Goal: Transaction & Acquisition: Purchase product/service

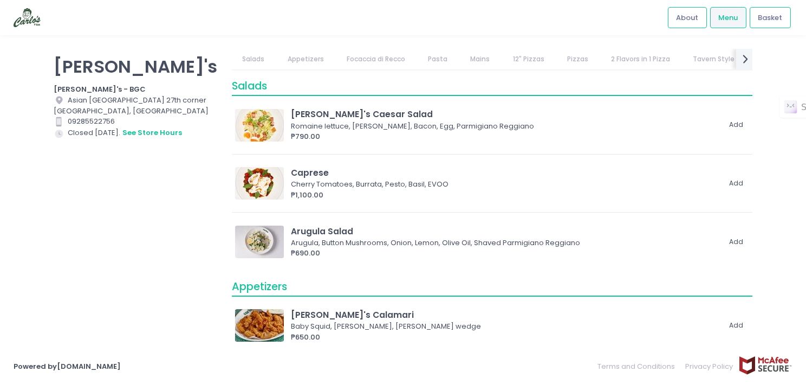
click at [160, 249] on div "[PERSON_NAME]'s [PERSON_NAME]'s - BGC Location Created with Sketch. [GEOGRAPHIC…" at bounding box center [136, 186] width 178 height 275
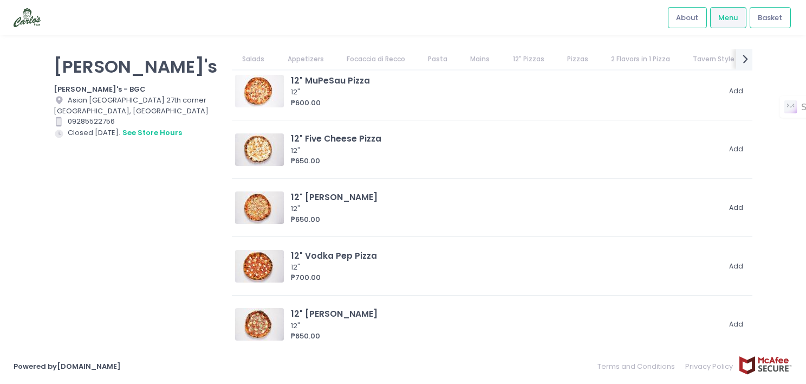
scroll to position [1556, 0]
click at [358, 185] on div "12" Selena 12" ₱650.00 Add" at bounding box center [492, 210] width 521 height 51
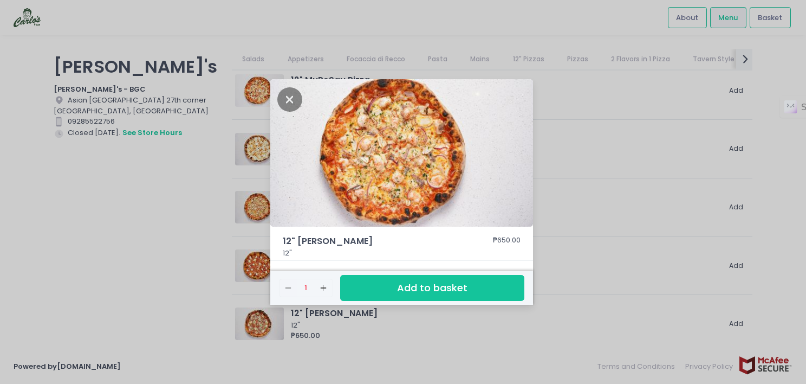
click at [121, 255] on div "12" [PERSON_NAME] ₱650.00 12" Remove Created with Sketch. 1 Add Created with Sk…" at bounding box center [403, 192] width 806 height 384
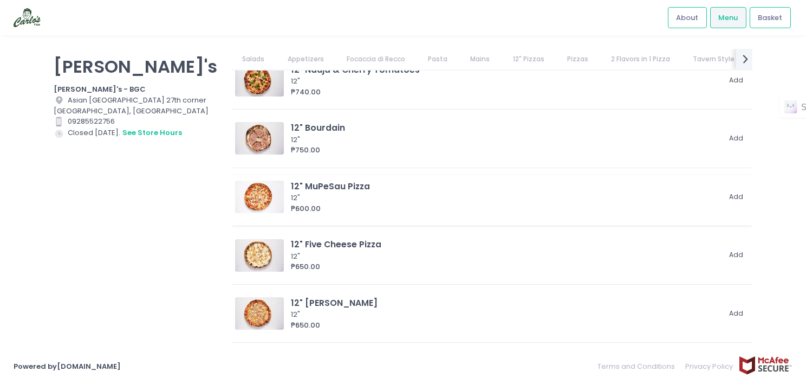
scroll to position [1471, 0]
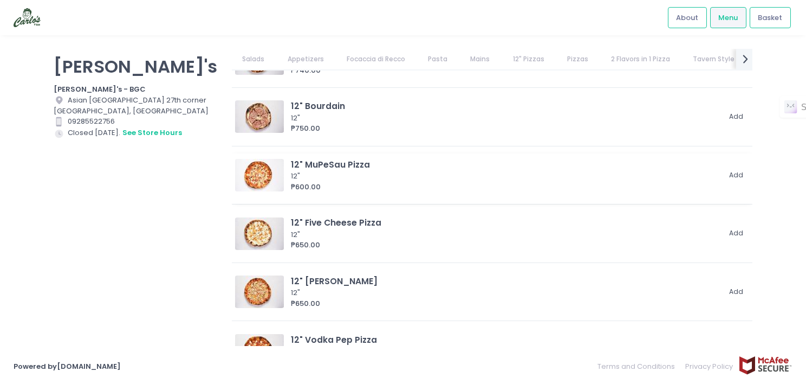
click at [259, 168] on img at bounding box center [259, 175] width 49 height 33
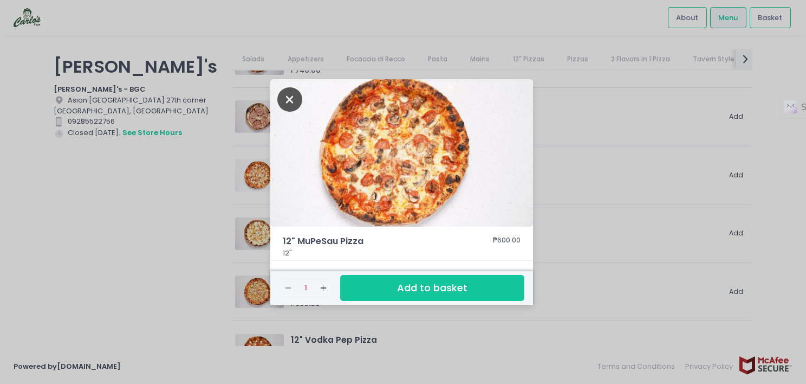
click at [293, 99] on icon "Close" at bounding box center [289, 99] width 25 height 24
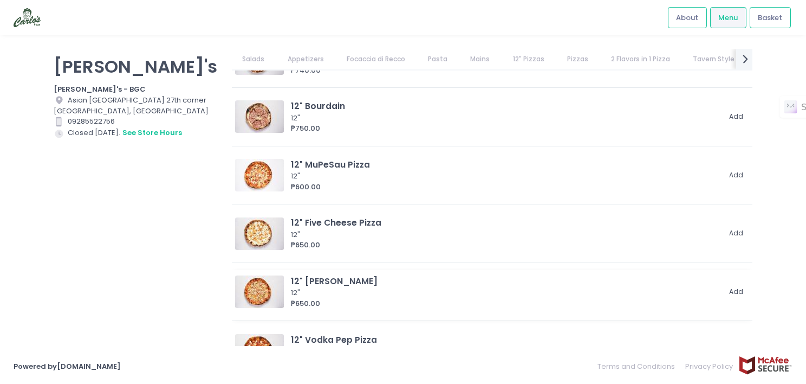
click at [258, 296] on img at bounding box center [259, 291] width 49 height 33
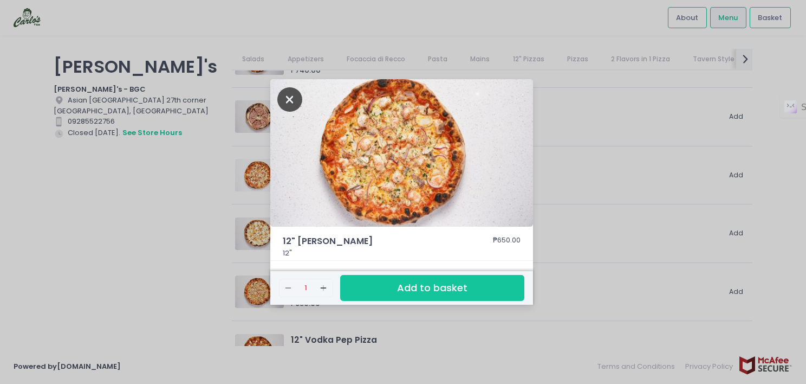
click at [286, 105] on icon "Close" at bounding box center [289, 99] width 25 height 24
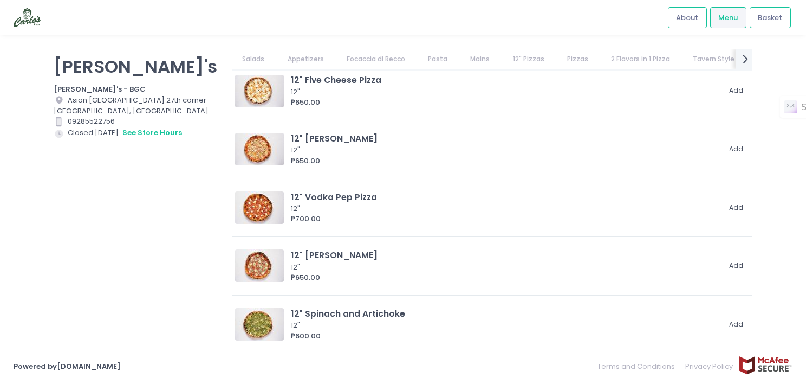
scroll to position [1619, 0]
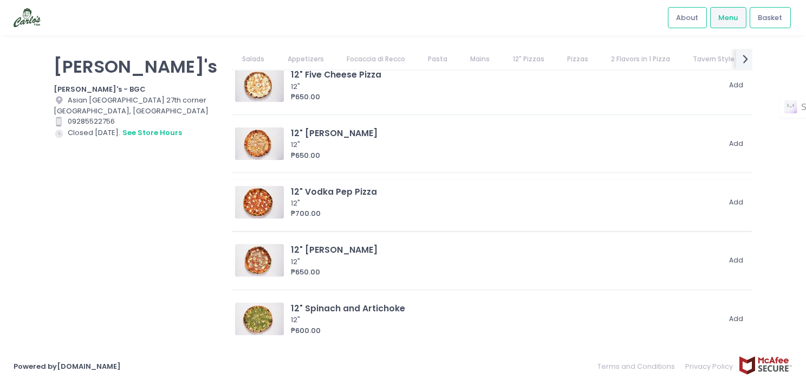
click at [258, 196] on img at bounding box center [259, 202] width 49 height 33
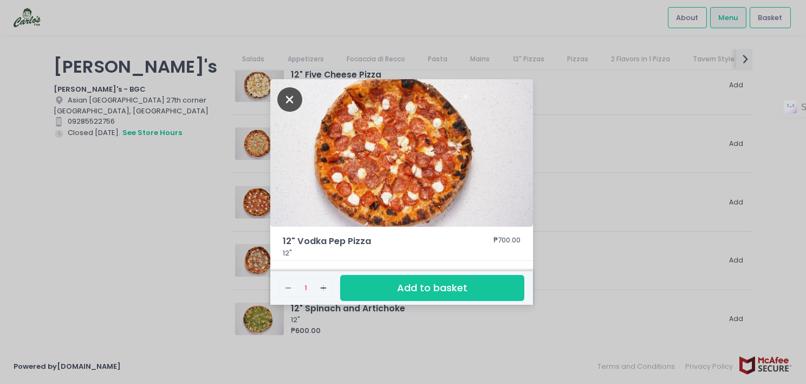
click at [295, 100] on icon "Close" at bounding box center [289, 99] width 25 height 24
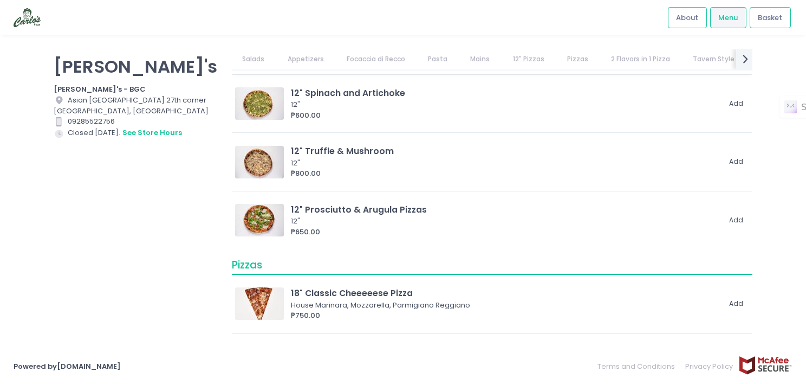
scroll to position [1814, 0]
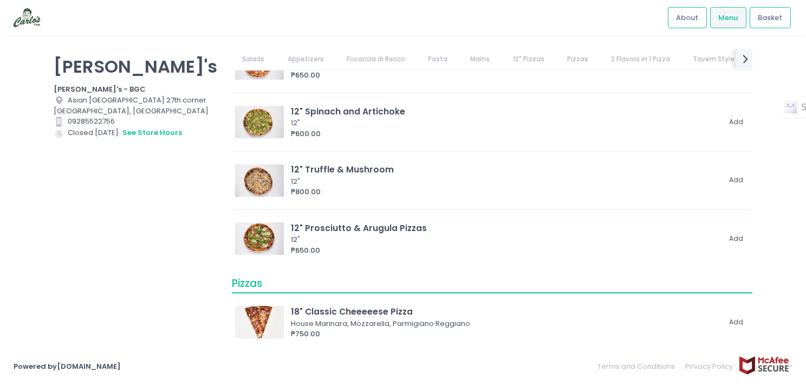
click at [273, 242] on img at bounding box center [259, 238] width 49 height 33
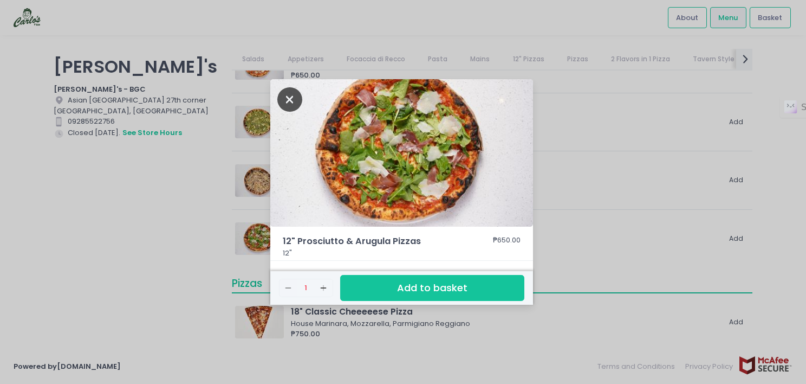
click at [291, 96] on icon "Close" at bounding box center [289, 99] width 25 height 24
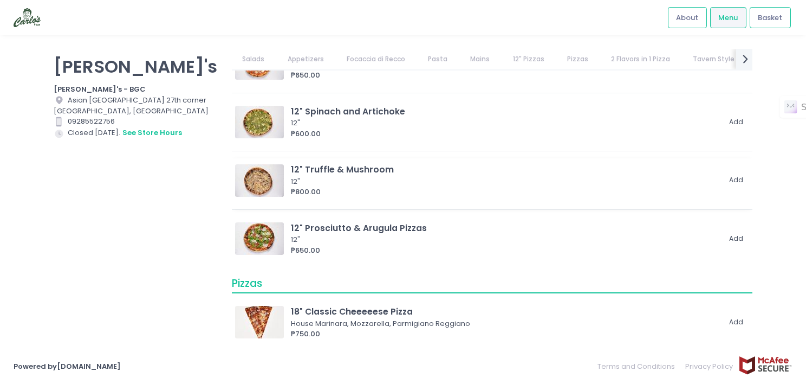
scroll to position [1739, 0]
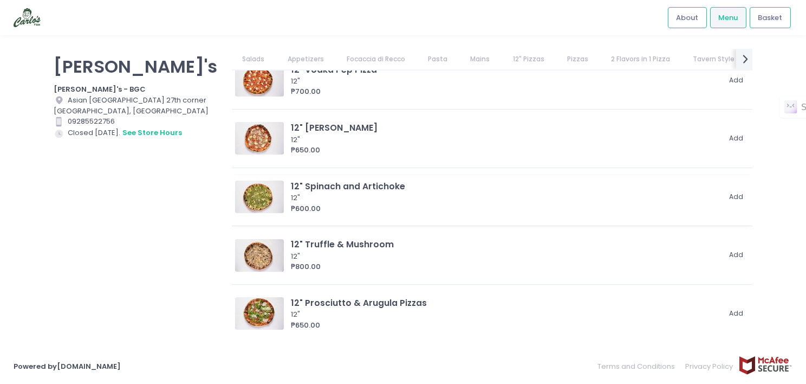
click at [267, 198] on img at bounding box center [259, 196] width 49 height 33
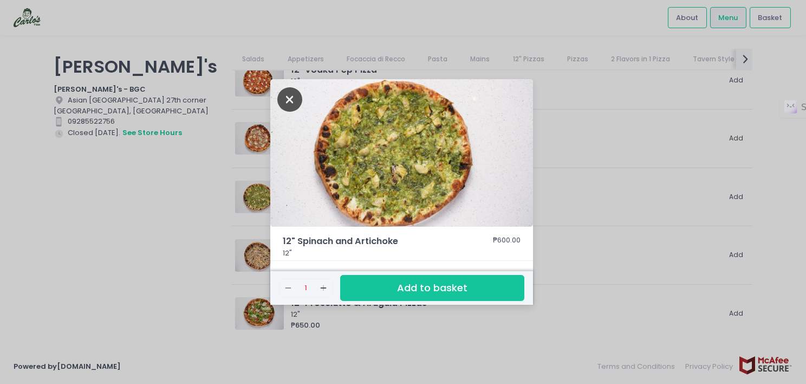
click at [286, 98] on icon "Close" at bounding box center [289, 99] width 25 height 24
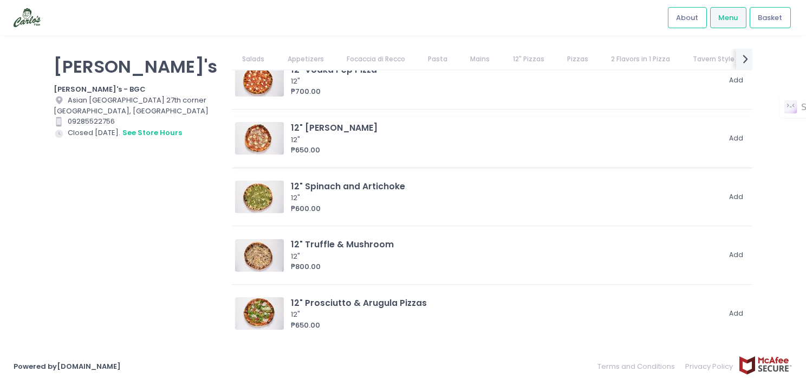
scroll to position [1632, 0]
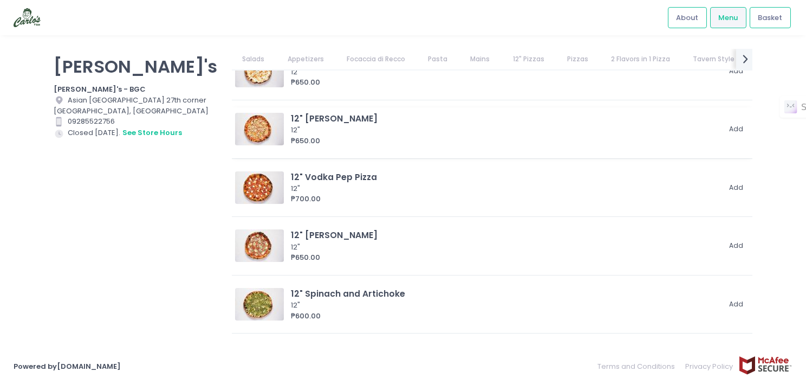
click at [246, 125] on img at bounding box center [259, 129] width 49 height 33
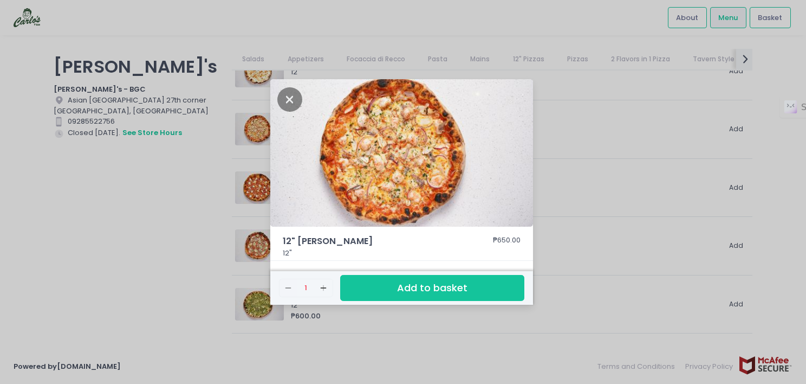
click at [397, 163] on img at bounding box center [401, 152] width 263 height 147
click at [290, 100] on icon "Close" at bounding box center [289, 99] width 25 height 24
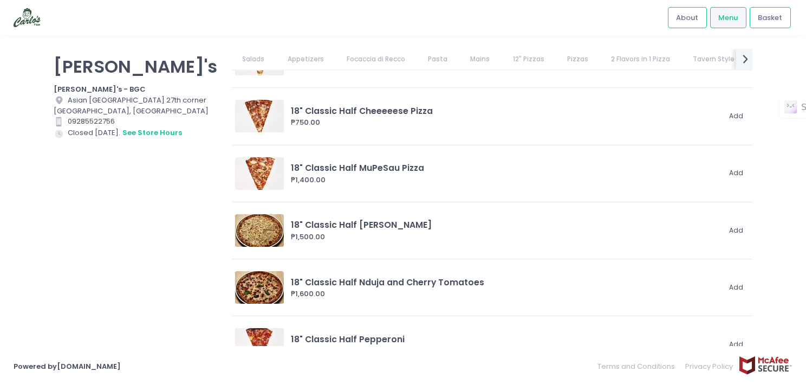
scroll to position [3051, 0]
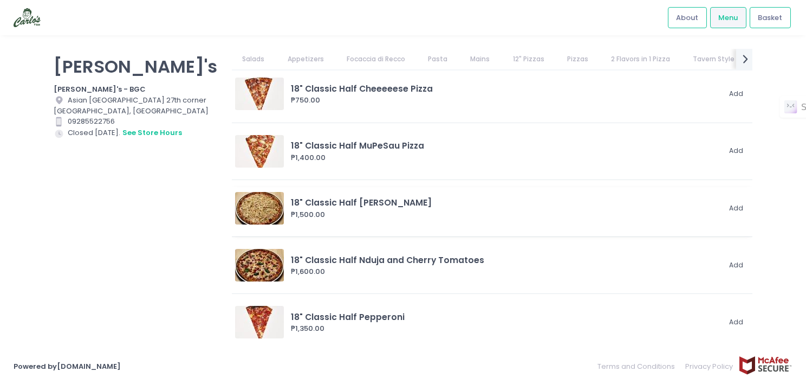
click at [276, 208] on img at bounding box center [259, 208] width 49 height 33
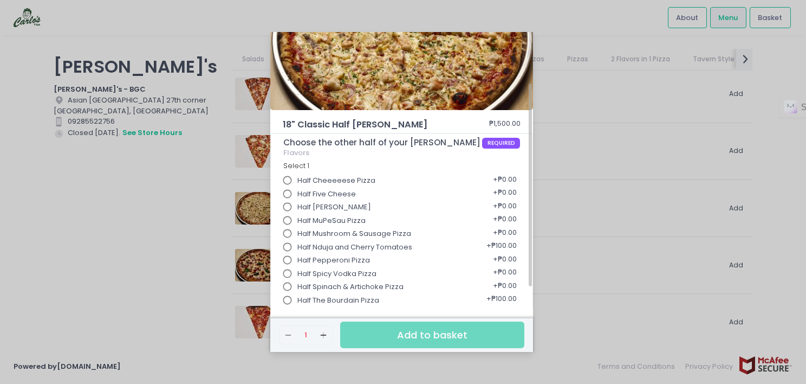
scroll to position [70, 0]
click at [169, 208] on div "18" Classic Half Selena Pizza ₱1,500.00 Choose the other half of your Selena Pi…" at bounding box center [403, 192] width 806 height 384
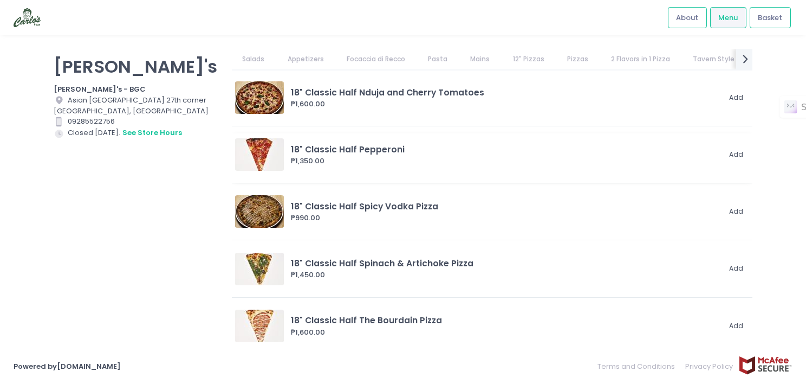
scroll to position [3236, 0]
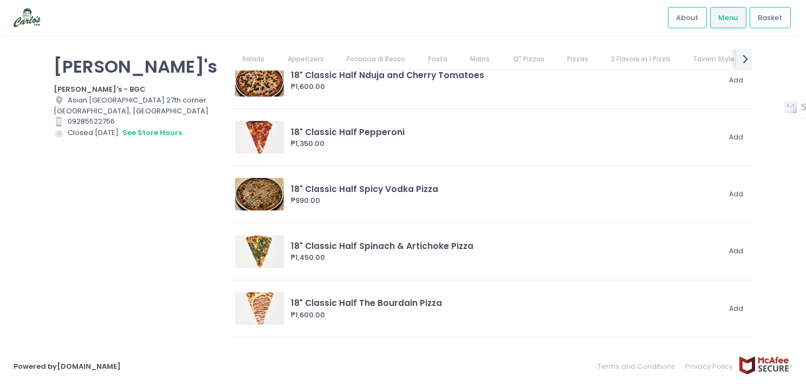
click at [254, 248] on img at bounding box center [259, 251] width 49 height 33
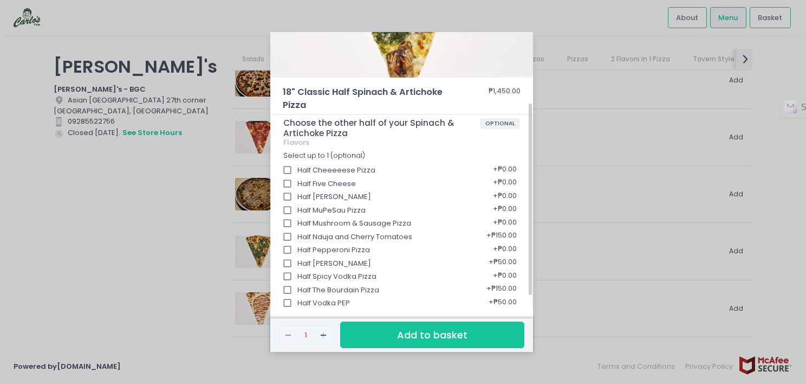
scroll to position [109, 0]
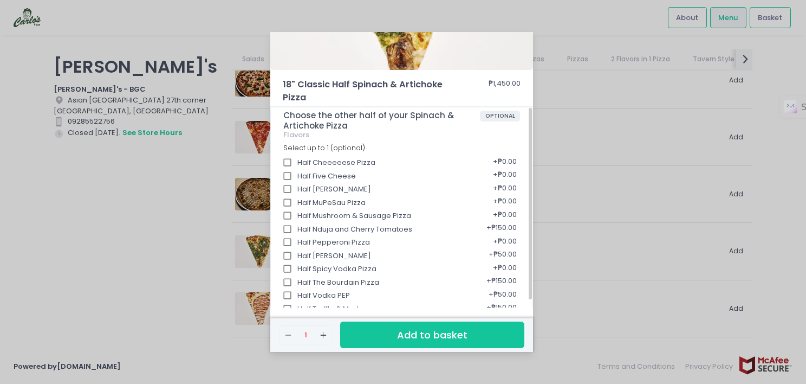
click at [288, 255] on input "Half [PERSON_NAME]" at bounding box center [287, 255] width 21 height 21
checkbox input "true"
click at [174, 252] on div "18" Classic Half Spinach & Artichoke Pizza ₱1,450.00 Choose the other half of y…" at bounding box center [403, 192] width 806 height 384
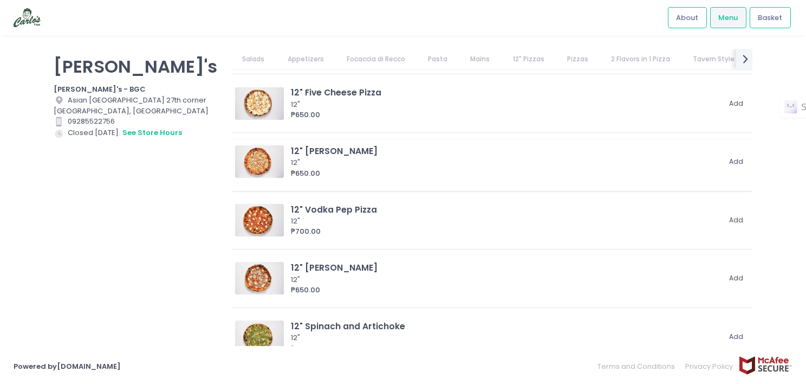
scroll to position [1632, 0]
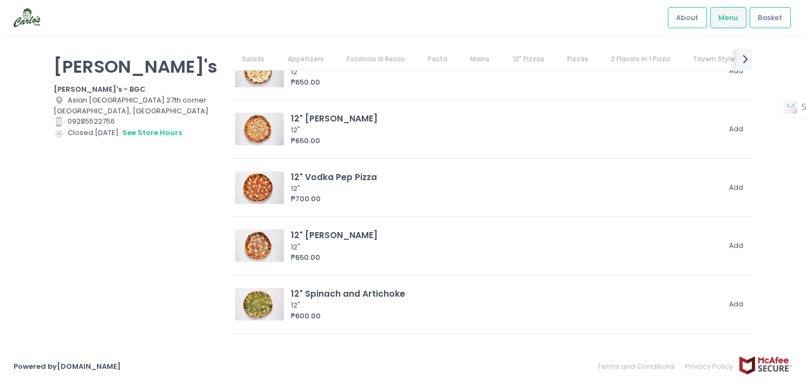
click at [630, 57] on link "2 Flavors in 1 Pizza" at bounding box center [641, 59] width 80 height 21
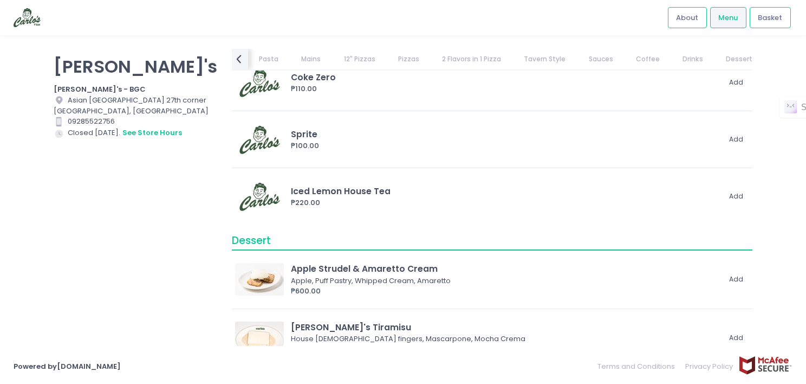
scroll to position [5749, 0]
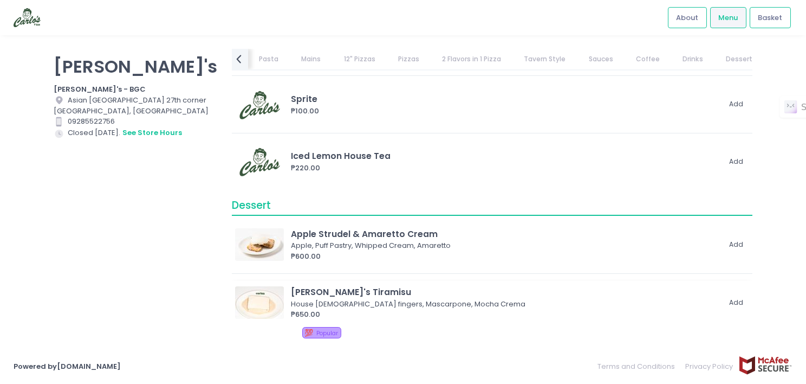
click at [270, 306] on img at bounding box center [259, 302] width 49 height 33
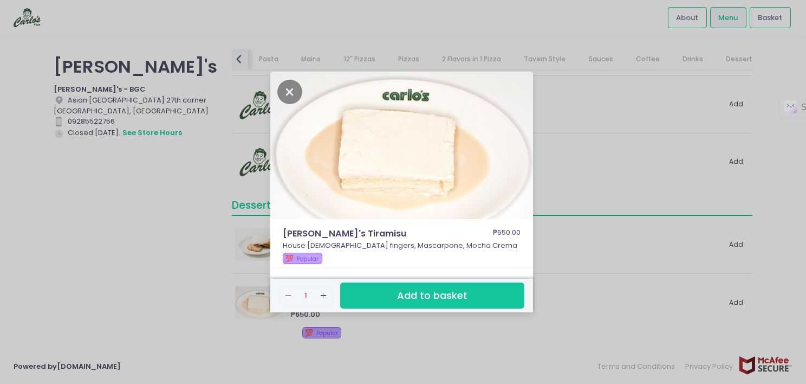
click at [355, 245] on p "House [DEMOGRAPHIC_DATA] fingers, Mascarpone, Mocha Crema" at bounding box center [402, 245] width 238 height 11
click at [231, 263] on div "[PERSON_NAME]'s Tiramisu ₱650.00 House [DEMOGRAPHIC_DATA] fingers, Mascarpone, …" at bounding box center [403, 192] width 806 height 384
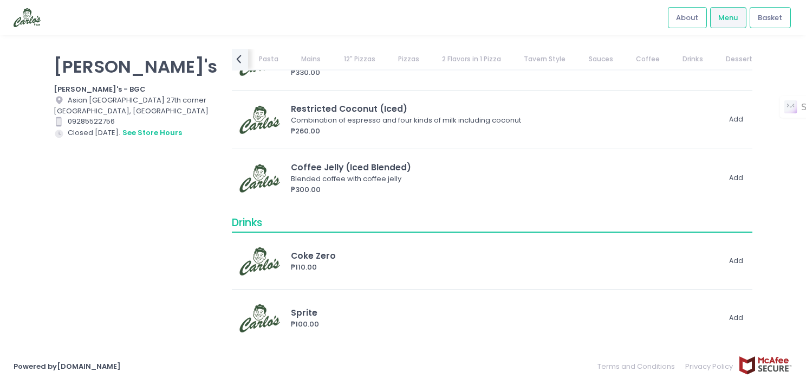
scroll to position [5534, 0]
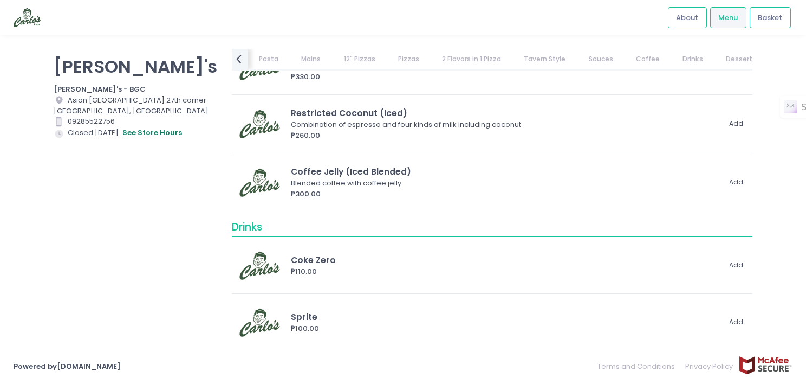
click at [130, 133] on button "see store hours" at bounding box center [152, 133] width 61 height 12
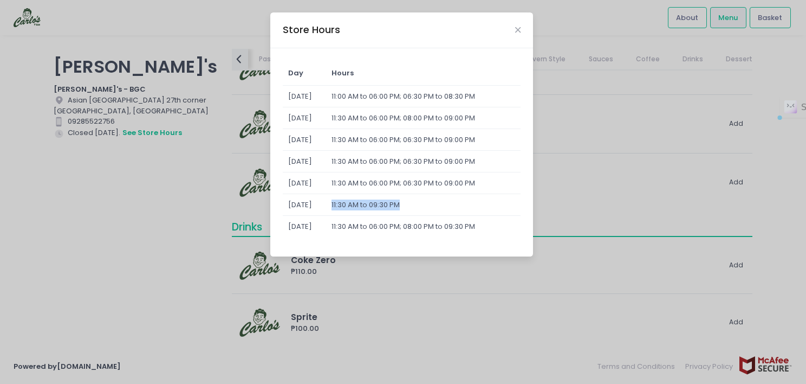
drag, startPoint x: 347, startPoint y: 204, endPoint x: 425, endPoint y: 208, distance: 78.1
click at [425, 208] on td "11:30 AM to 09:30 PM" at bounding box center [423, 205] width 195 height 22
click at [605, 196] on div "Store Hours Day Hours [DATE] 11:00 AM to 06:00 PM; 06:30 PM to 08:30 PM [DATE] …" at bounding box center [403, 192] width 806 height 384
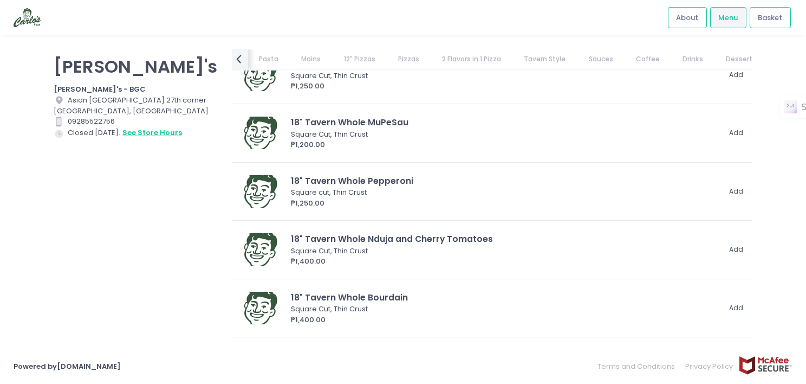
scroll to position [3778, 0]
click at [461, 59] on link "2 Flavors in 1 Pizza" at bounding box center [472, 59] width 80 height 21
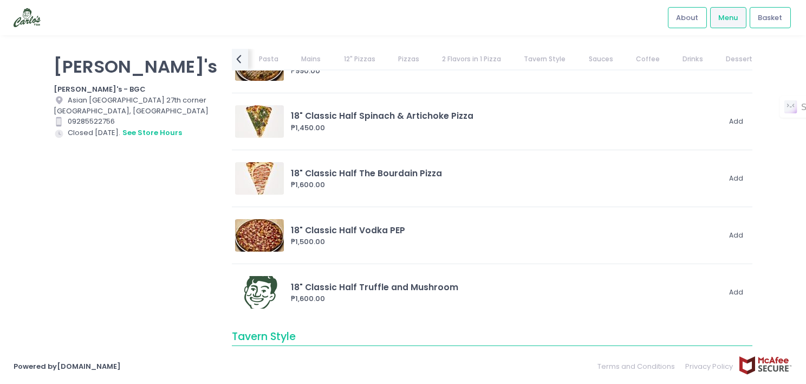
scroll to position [3364, 0]
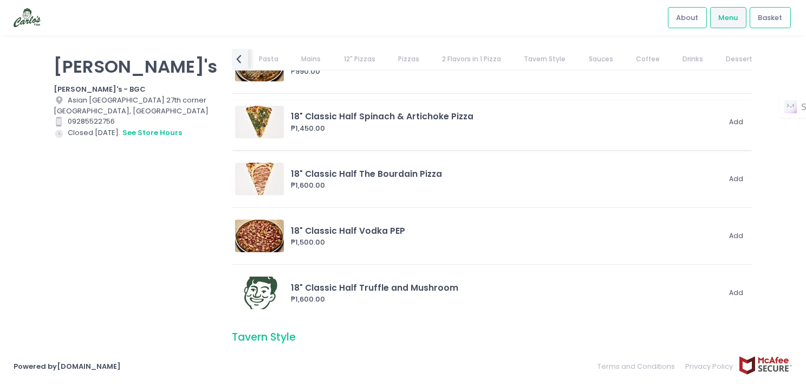
click at [447, 127] on div "₱1,450.00" at bounding box center [505, 128] width 429 height 11
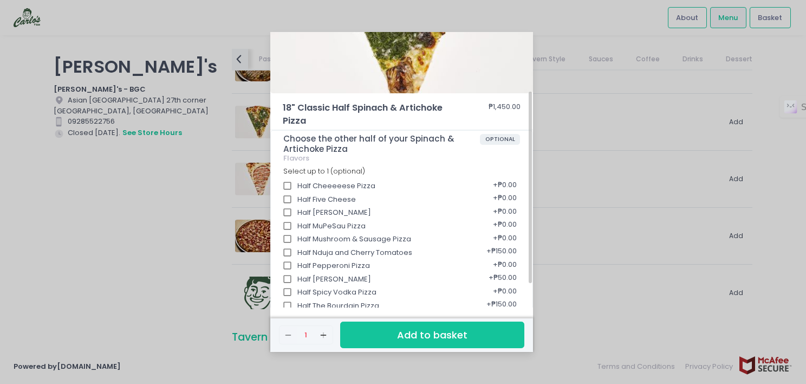
scroll to position [114, 0]
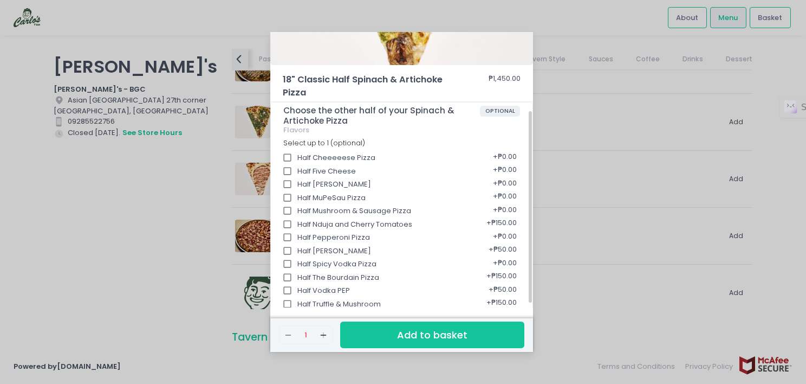
click at [294, 249] on input "Half [PERSON_NAME]" at bounding box center [287, 251] width 21 height 21
checkbox input "true"
click at [576, 147] on div "18" Classic Half Spinach & Artichoke Pizza ₱1,450.00 Choose the other half of y…" at bounding box center [403, 192] width 806 height 384
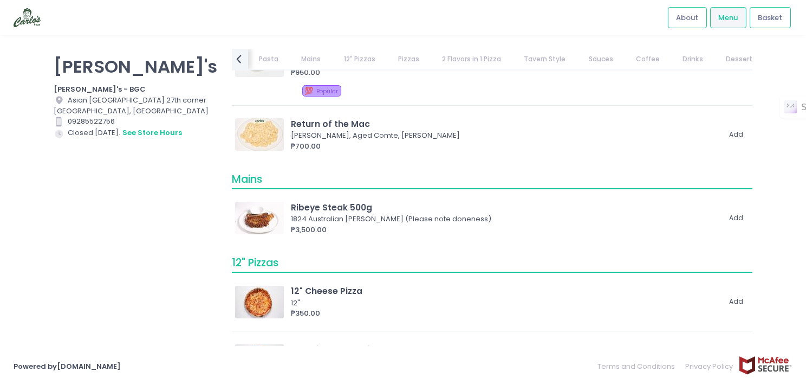
scroll to position [995, 0]
click at [260, 219] on img at bounding box center [259, 218] width 49 height 33
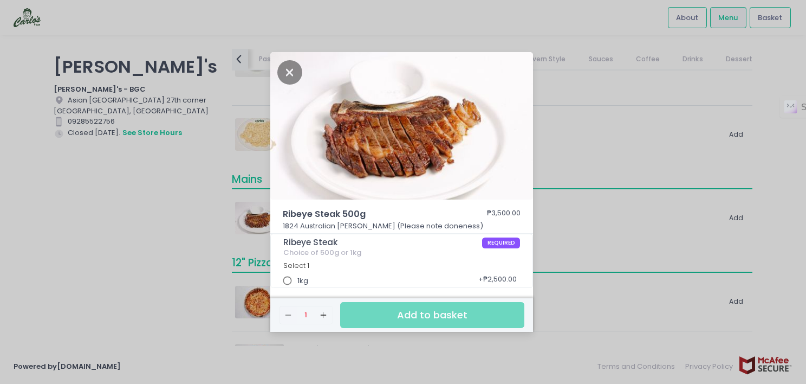
click at [165, 213] on div "Ribeye Steak 500g ₱3,500.00 1824 Australian Wagyu Ribeye (Please note doneness)…" at bounding box center [403, 192] width 806 height 384
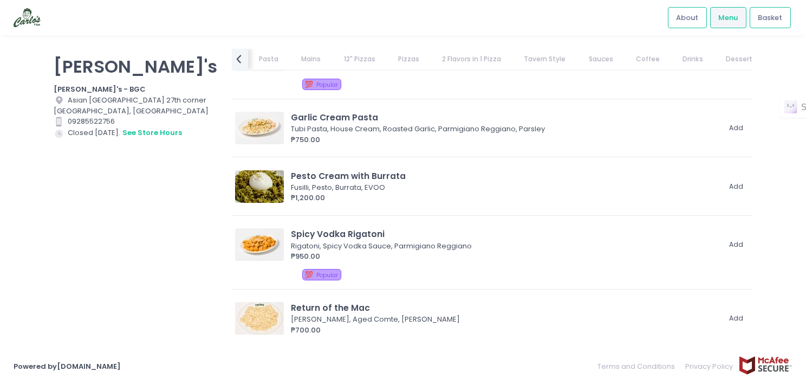
scroll to position [812, 0]
click at [264, 243] on img at bounding box center [259, 244] width 49 height 33
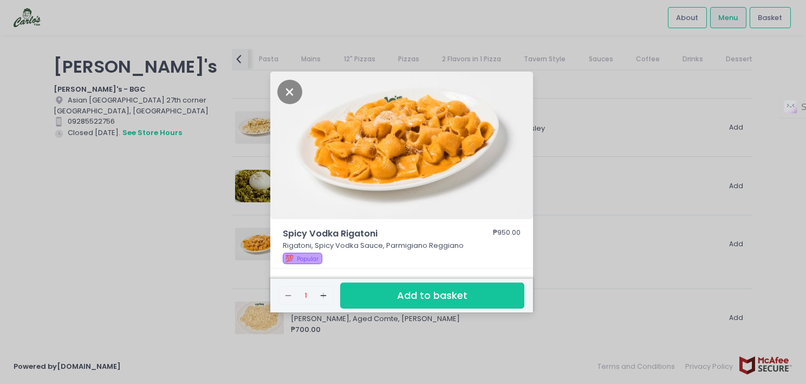
click at [580, 263] on div "Spicy Vodka Rigatoni ₱950.00 Rigatoni, Spicy Vodka Sauce, Parmigiano Reggiano 💯…" at bounding box center [403, 192] width 806 height 384
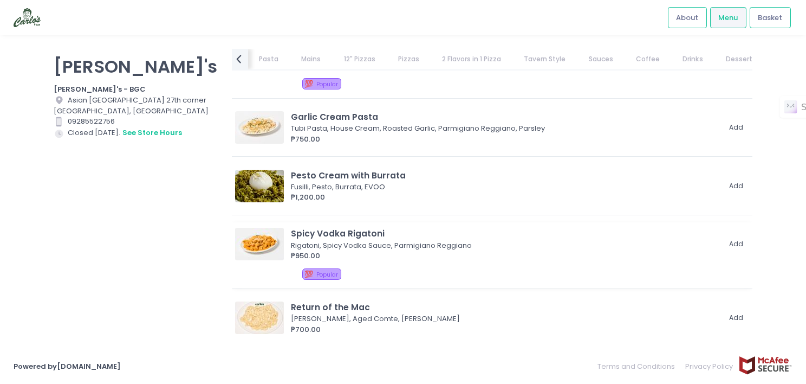
click at [262, 236] on img at bounding box center [259, 244] width 49 height 33
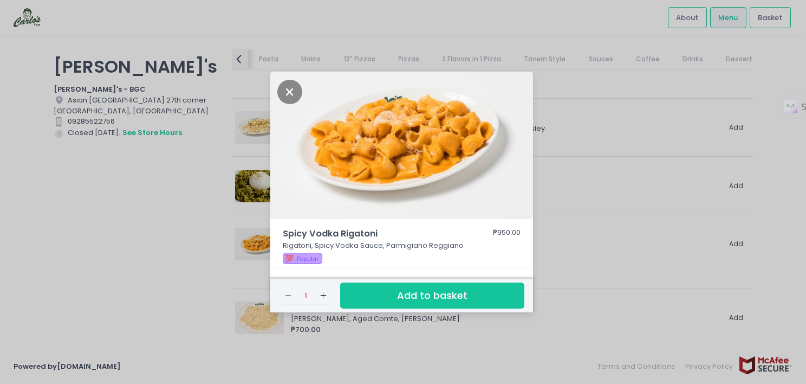
click at [599, 247] on div "Spicy Vodka Rigatoni ₱950.00 Rigatoni, Spicy Vodka Sauce, Parmigiano Reggiano 💯…" at bounding box center [403, 192] width 806 height 384
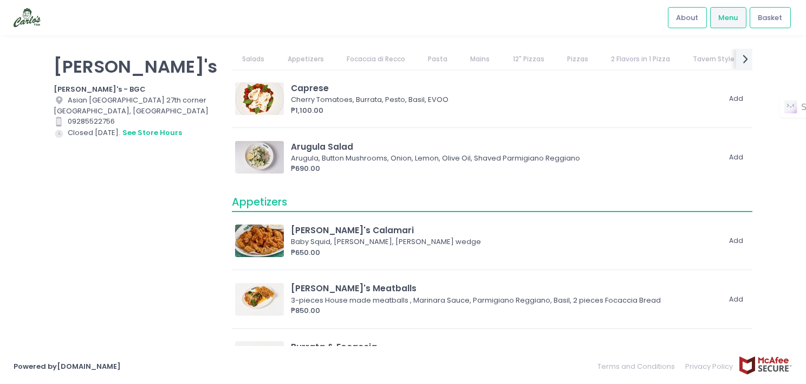
scroll to position [87, 0]
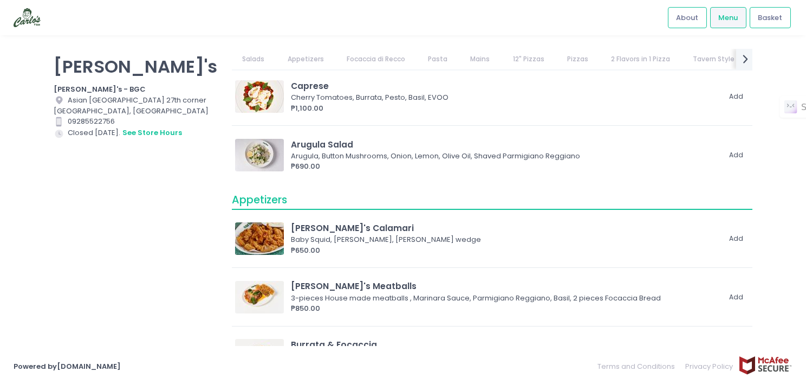
click at [623, 56] on link "2 Flavors in 1 Pizza" at bounding box center [641, 59] width 80 height 21
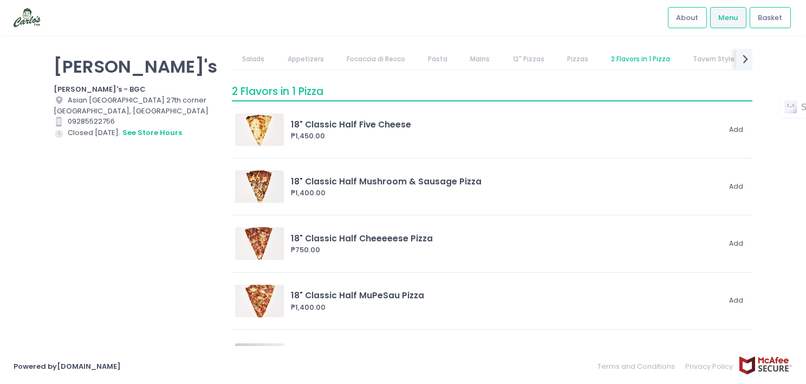
scroll to position [2904, 0]
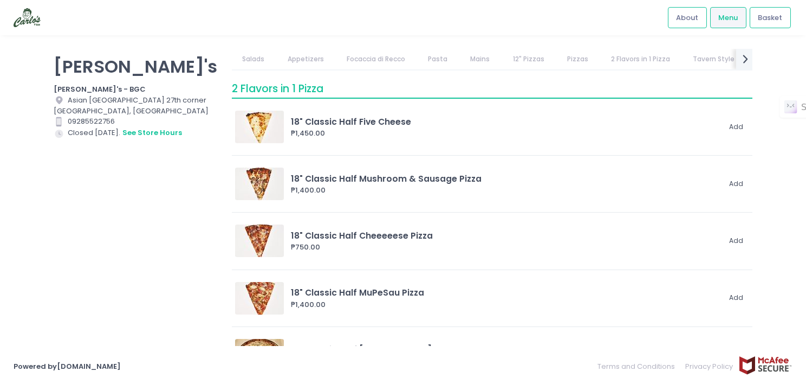
click at [475, 59] on link "Mains" at bounding box center [480, 59] width 41 height 21
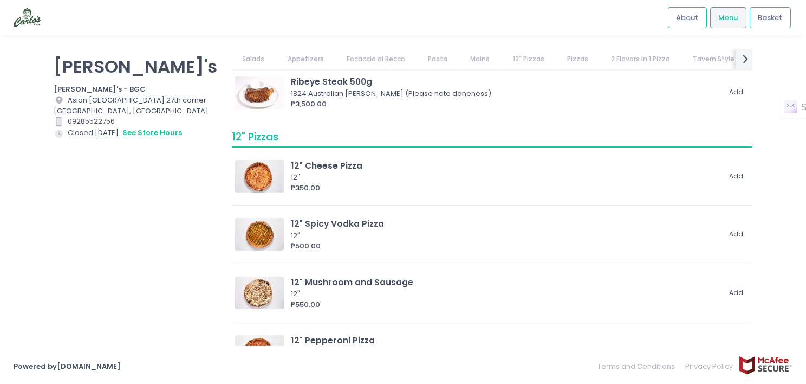
click at [438, 56] on link "Pasta" at bounding box center [438, 59] width 41 height 21
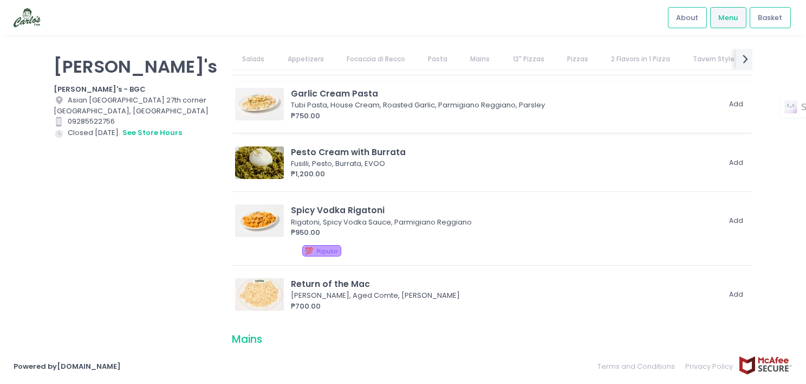
scroll to position [839, 0]
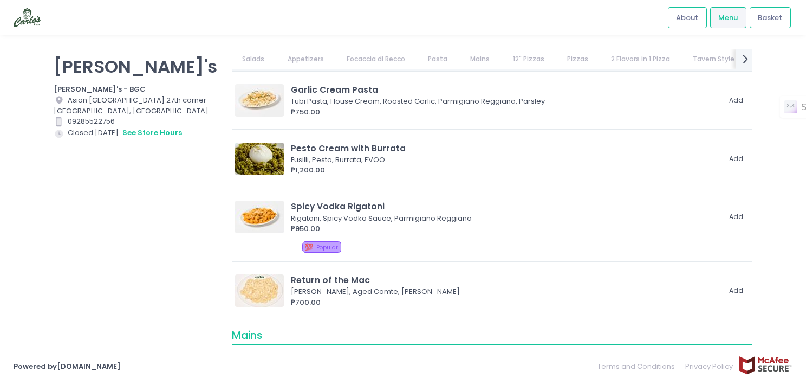
click at [387, 59] on link "Focaccia di Recco" at bounding box center [376, 59] width 80 height 21
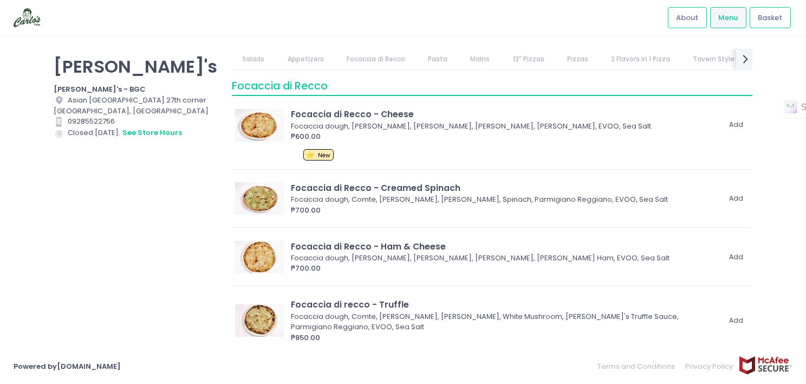
click at [309, 59] on link "Appetizers" at bounding box center [305, 59] width 57 height 21
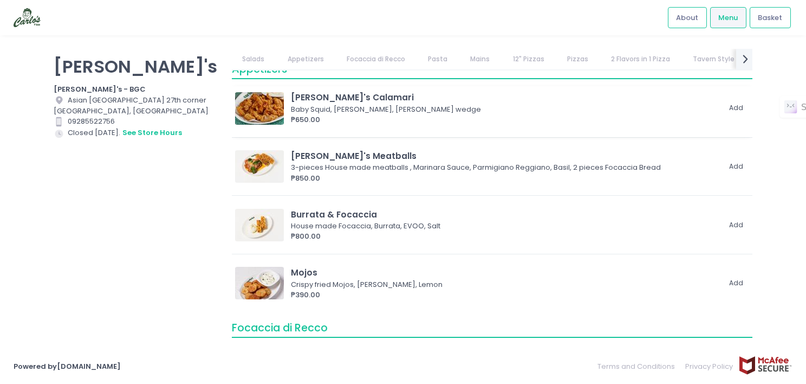
scroll to position [199, 0]
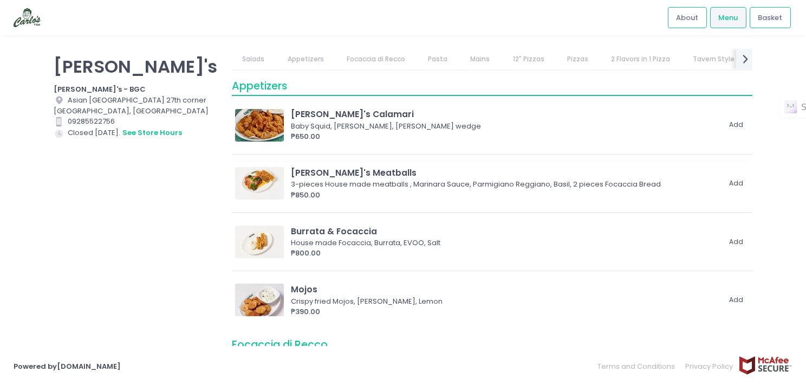
click at [271, 181] on img at bounding box center [259, 183] width 49 height 33
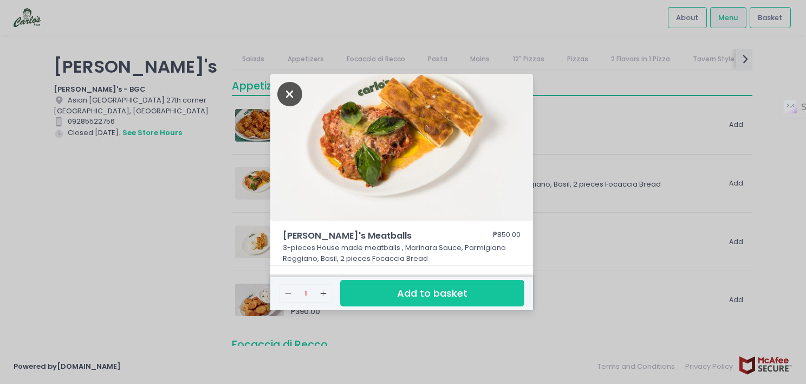
click at [286, 93] on icon "Close" at bounding box center [289, 94] width 25 height 24
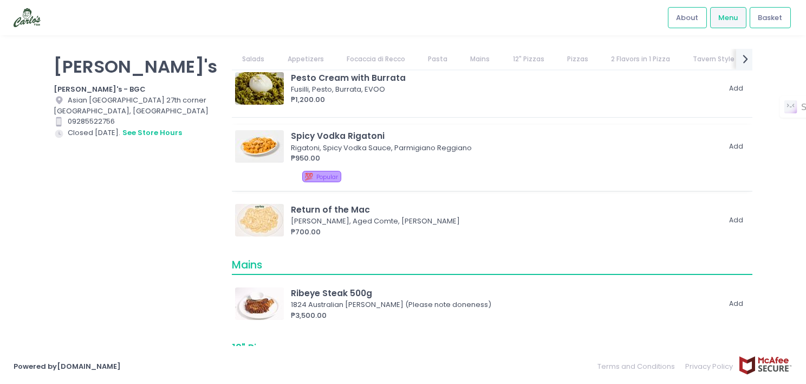
scroll to position [912, 0]
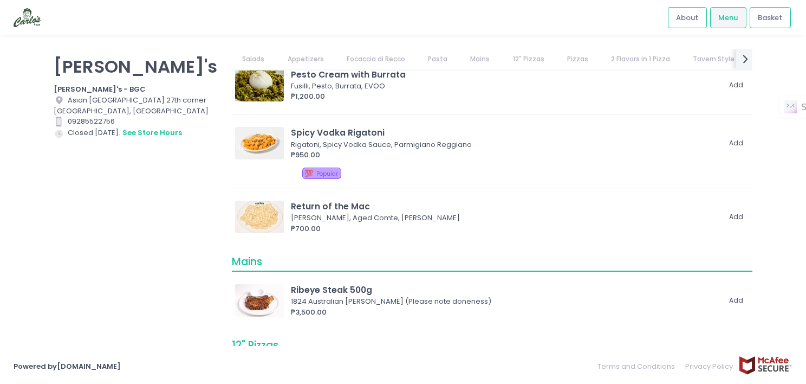
drag, startPoint x: 633, startPoint y: 57, endPoint x: 622, endPoint y: 55, distance: 11.0
click at [622, 55] on link "2 Flavors in 1 Pizza" at bounding box center [641, 59] width 80 height 21
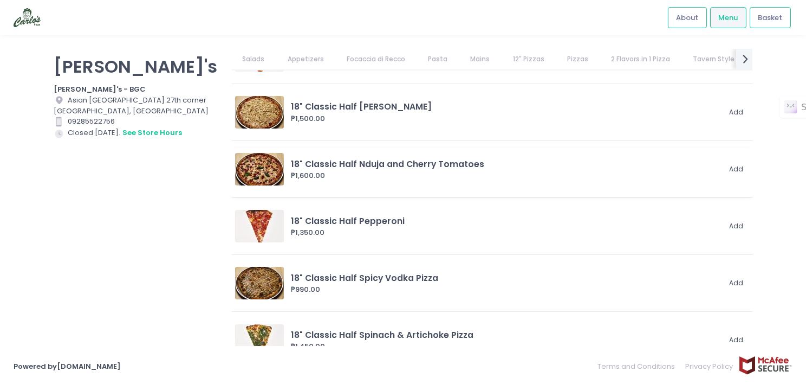
scroll to position [3117, 0]
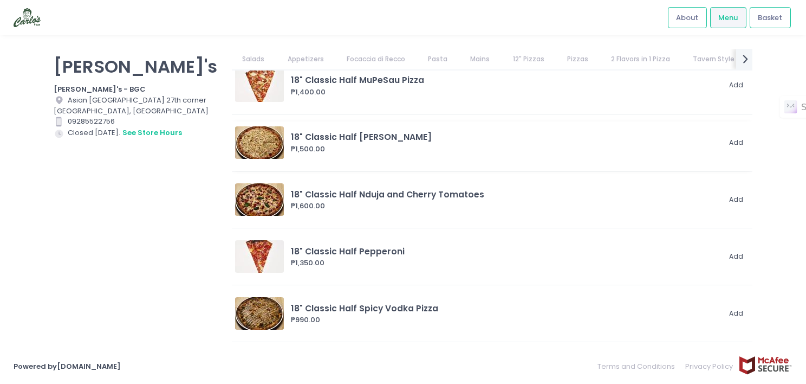
click at [364, 150] on div "₱1,500.00" at bounding box center [505, 149] width 429 height 11
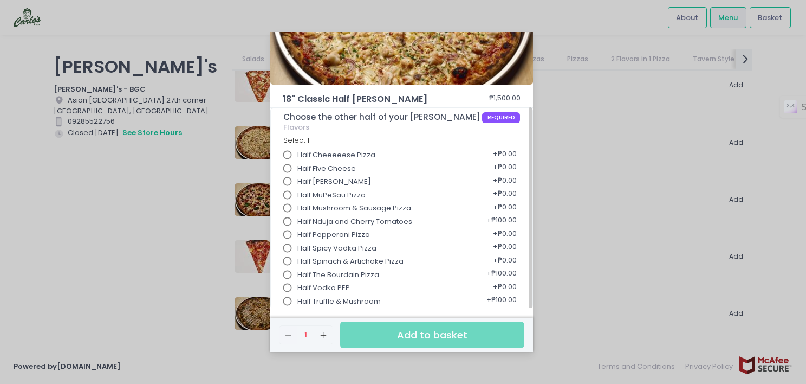
scroll to position [98, 0]
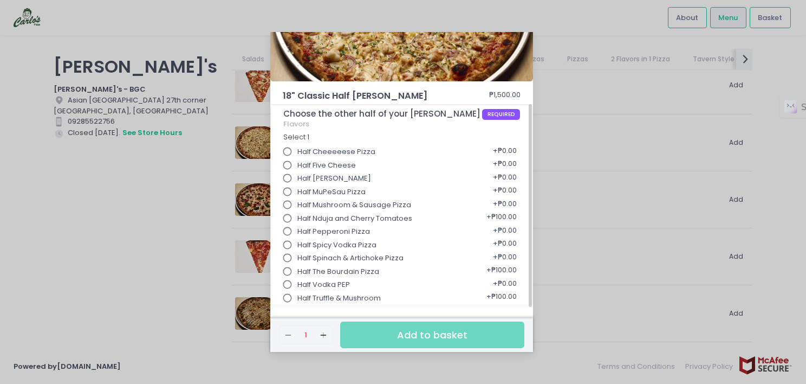
click at [355, 254] on span "Half Spinach & Artichoke Pizza" at bounding box center [350, 257] width 106 height 11
click at [298, 254] on input "Half Spinach & Artichoke Pizza" at bounding box center [287, 258] width 21 height 21
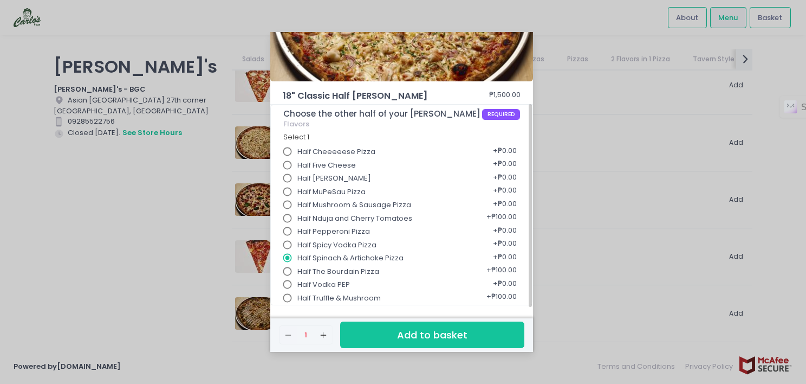
click at [579, 241] on div "18" Classic Half Selena Pizza ₱1,500.00 Choose the other half of your Selena Pi…" at bounding box center [403, 192] width 806 height 384
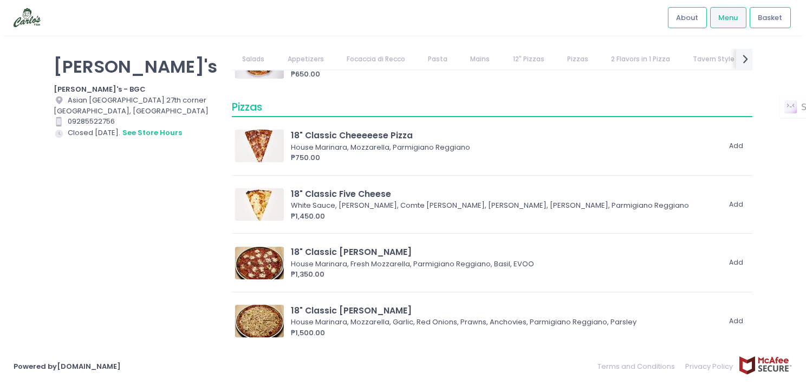
click at [372, 63] on link "Focaccia di Recco" at bounding box center [376, 59] width 80 height 21
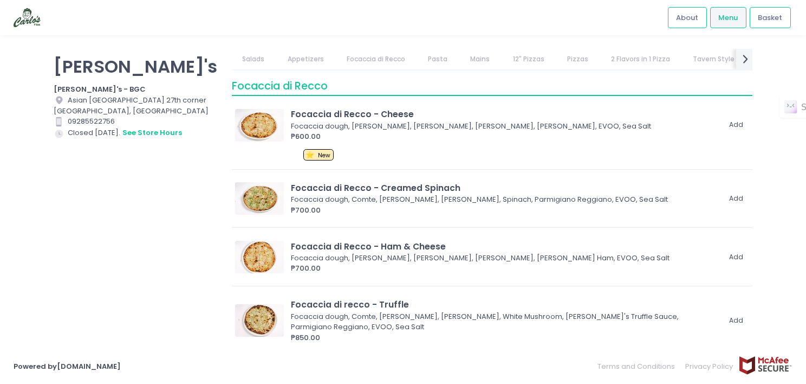
click at [268, 56] on link "Salads" at bounding box center [253, 59] width 43 height 21
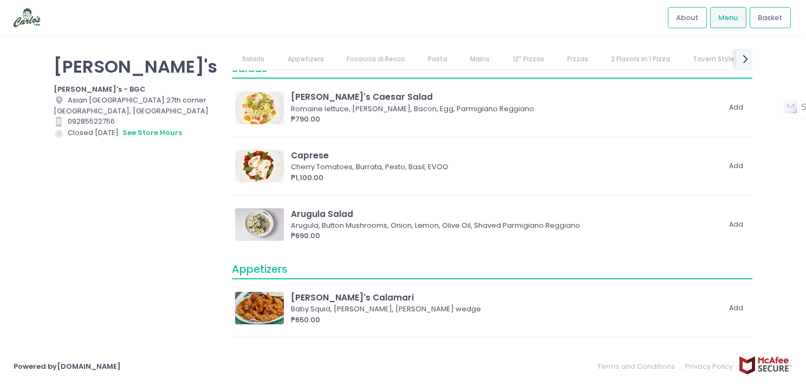
scroll to position [0, 0]
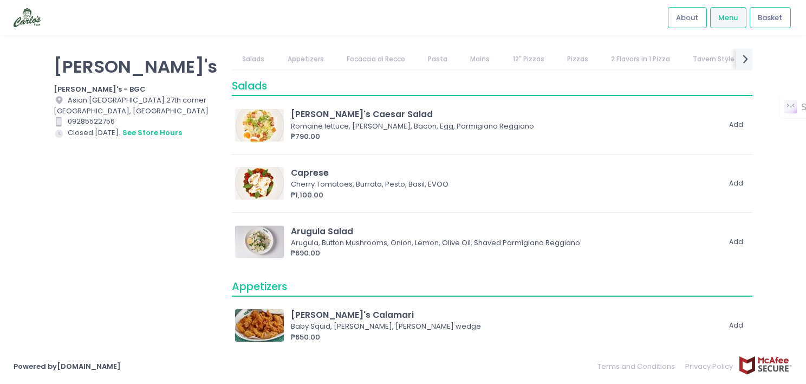
click at [695, 55] on link "Tavern Style" at bounding box center [714, 59] width 63 height 21
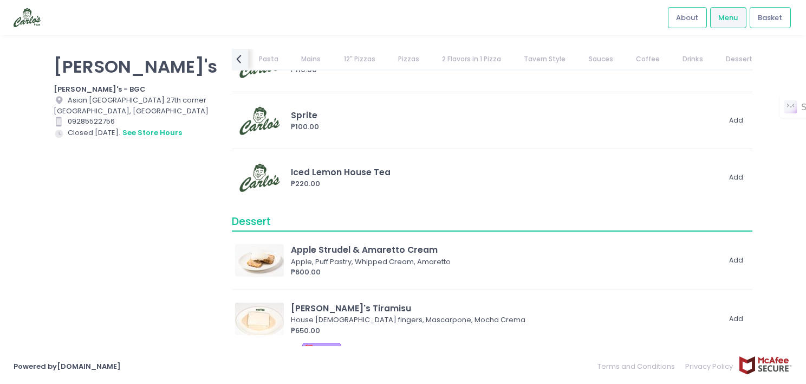
scroll to position [5750, 0]
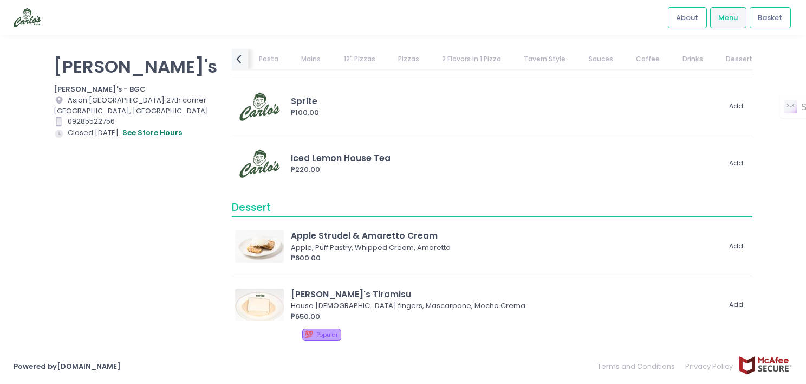
click at [141, 134] on button "see store hours" at bounding box center [152, 133] width 61 height 12
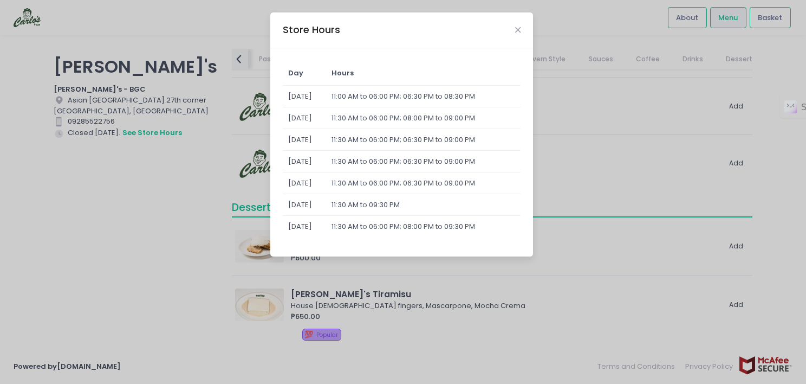
click at [96, 191] on div "Store Hours Day Hours [DATE] 11:00 AM to 06:00 PM; 06:30 PM to 08:30 PM [DATE] …" at bounding box center [403, 192] width 806 height 384
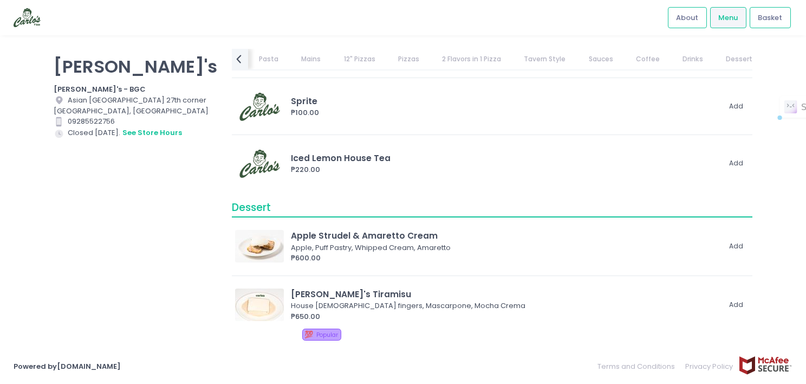
drag, startPoint x: 68, startPoint y: 100, endPoint x: 221, endPoint y: 115, distance: 154.0
click at [221, 115] on div "[PERSON_NAME]'s [PERSON_NAME]'s - BGC Location Created with Sketch. [GEOGRAPHIC…" at bounding box center [136, 186] width 178 height 275
copy div "Asian [GEOGRAPHIC_DATA] 27th corner [GEOGRAPHIC_DATA], [GEOGRAPHIC_DATA]"
click at [149, 106] on div "Location Created with Sketch. [GEOGRAPHIC_DATA] 27th corner [GEOGRAPHIC_DATA], …" at bounding box center [136, 106] width 165 height 22
